Goal: Navigation & Orientation: Find specific page/section

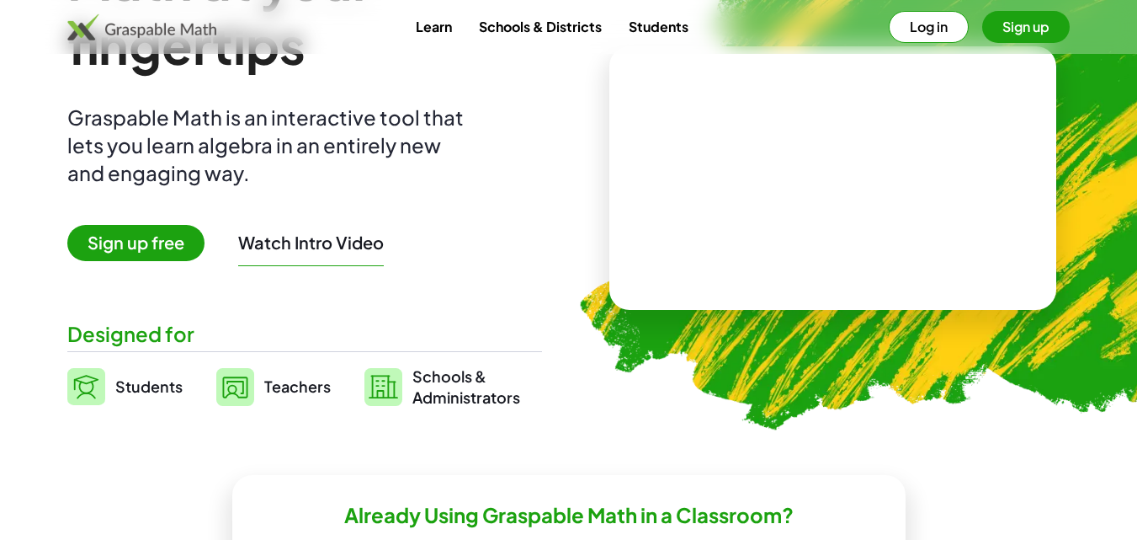
scroll to position [152, 0]
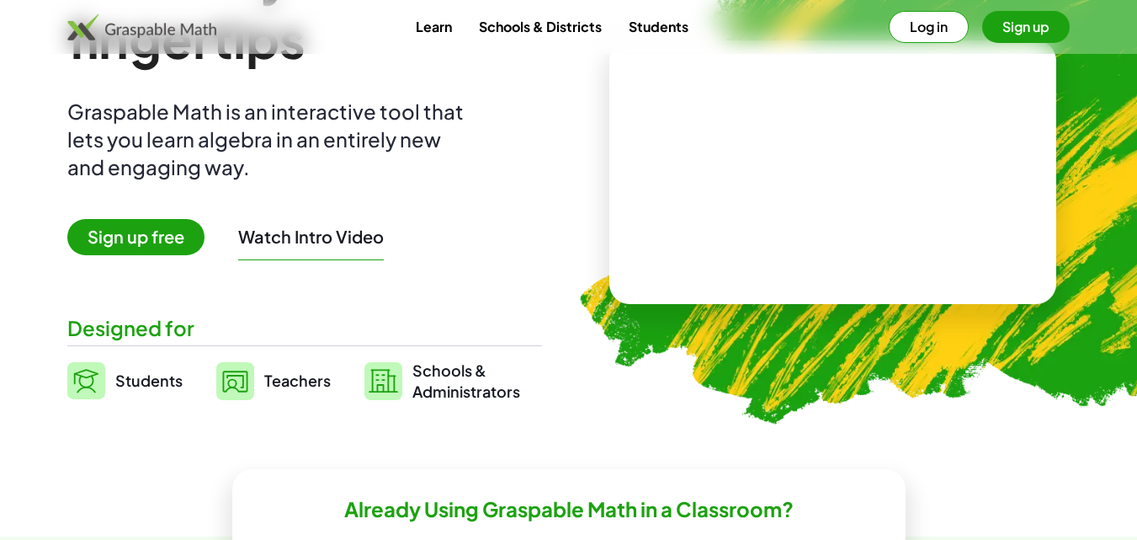
click at [270, 377] on span "Teachers" at bounding box center [297, 379] width 67 height 19
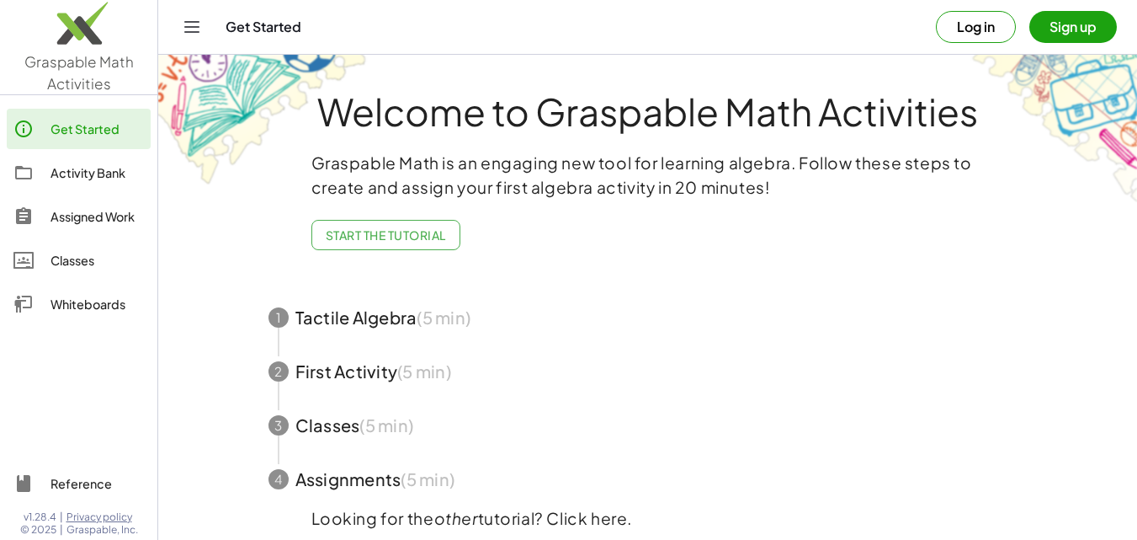
click at [68, 163] on div "Activity Bank" at bounding box center [97, 172] width 93 height 20
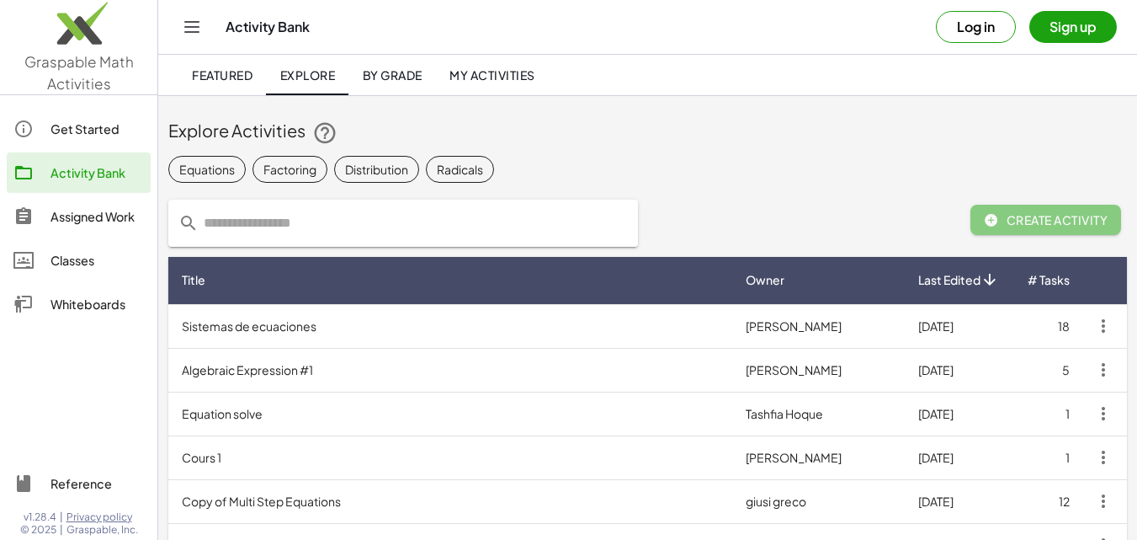
click at [472, 74] on span "My Activities" at bounding box center [493, 74] width 86 height 15
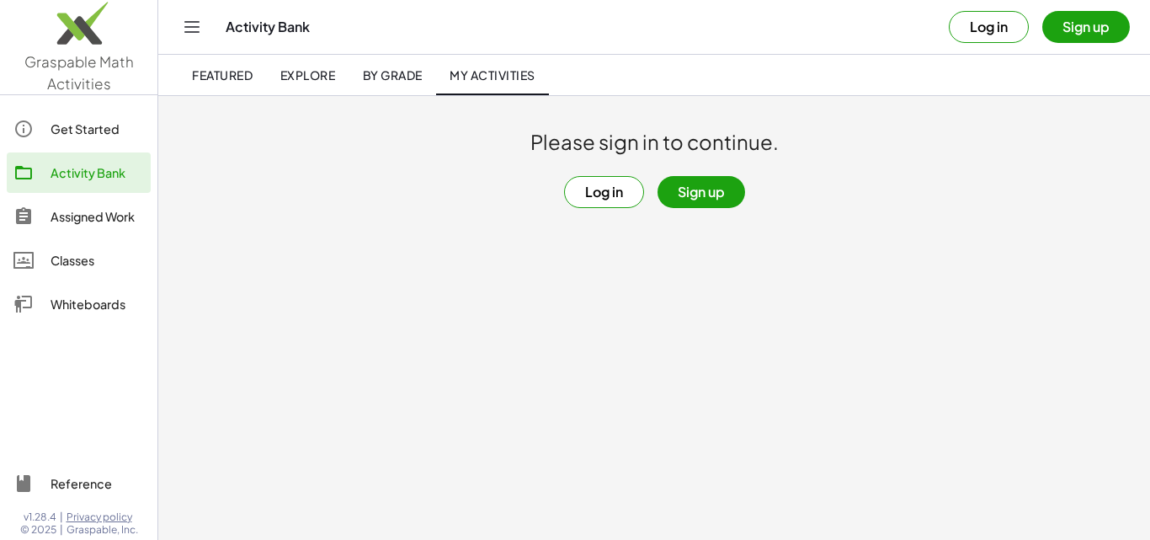
click at [76, 127] on div "Get Started" at bounding box center [97, 129] width 93 height 20
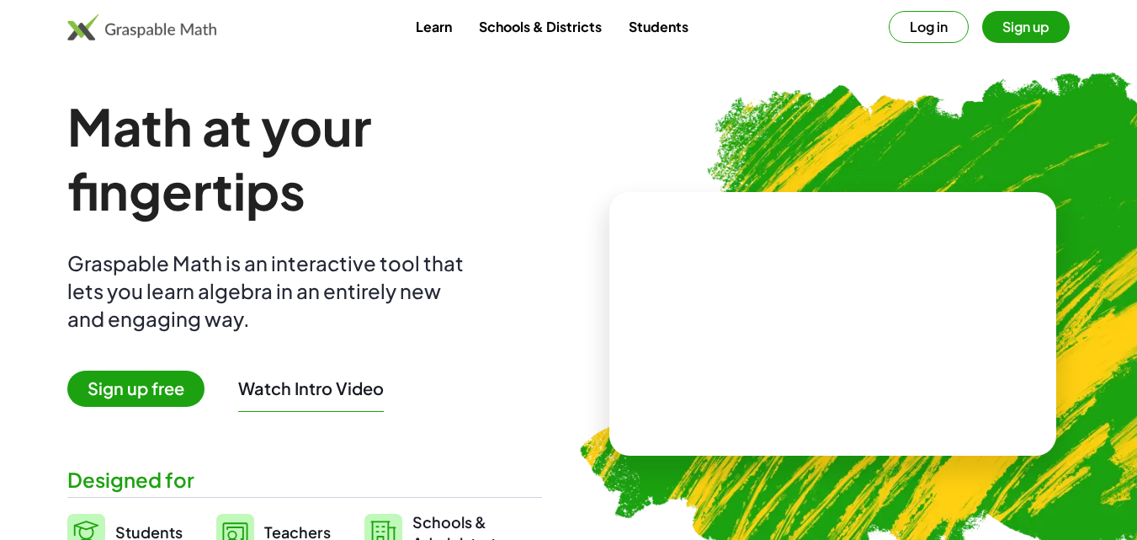
scroll to position [152, 0]
